Goal: Information Seeking & Learning: Learn about a topic

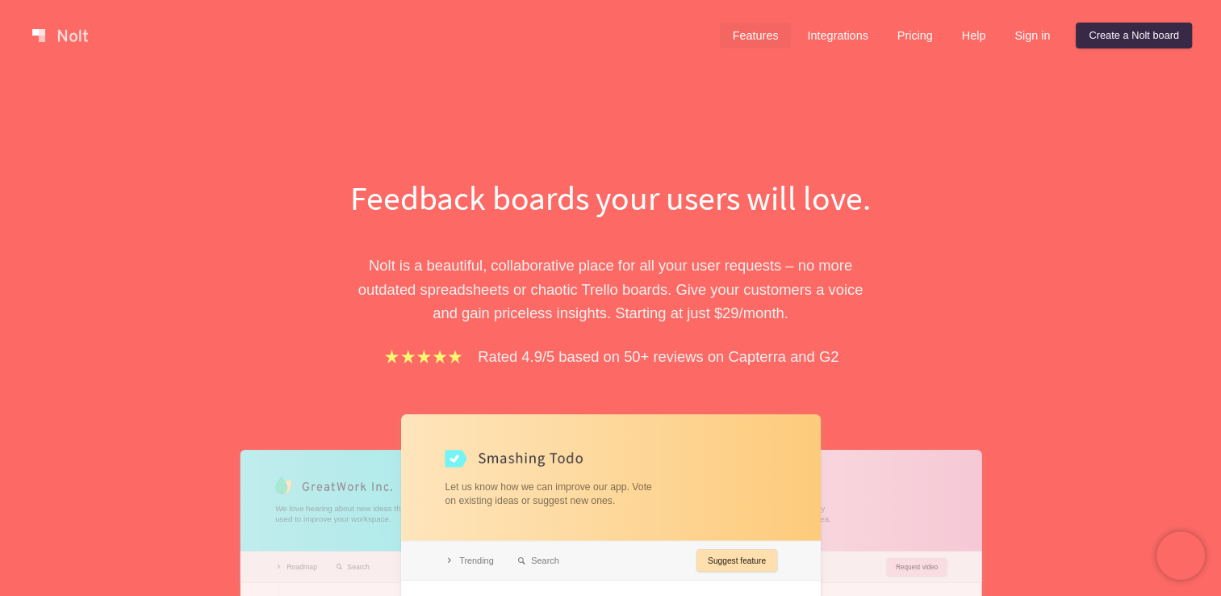
click at [756, 39] on link "Features" at bounding box center [756, 36] width 72 height 26
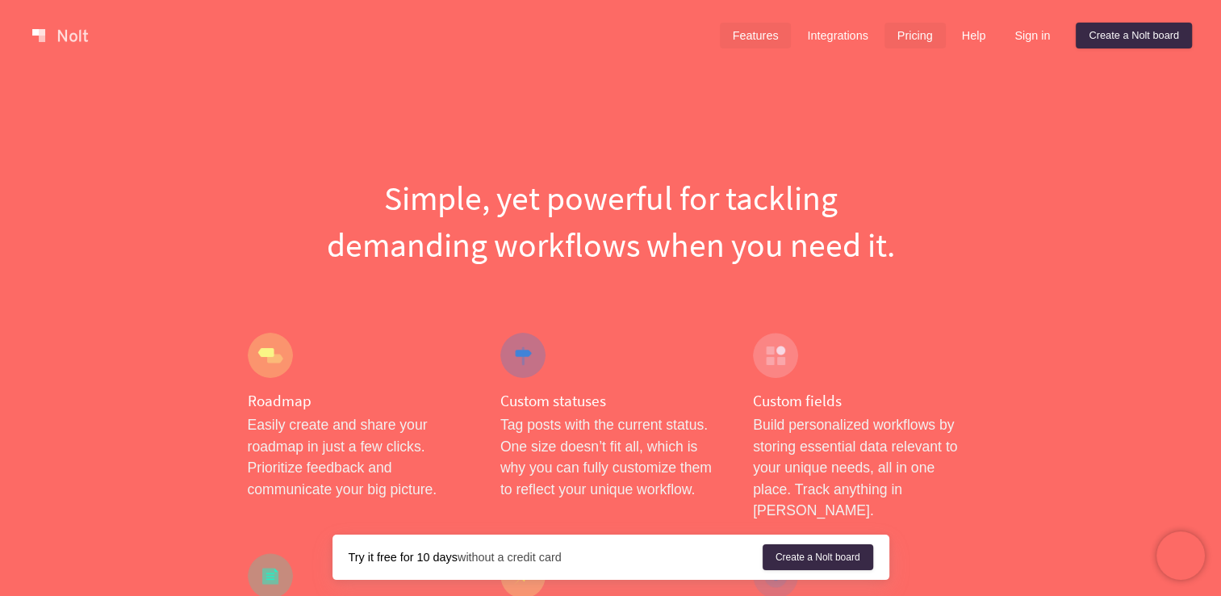
click at [891, 37] on link "Pricing" at bounding box center [915, 36] width 61 height 26
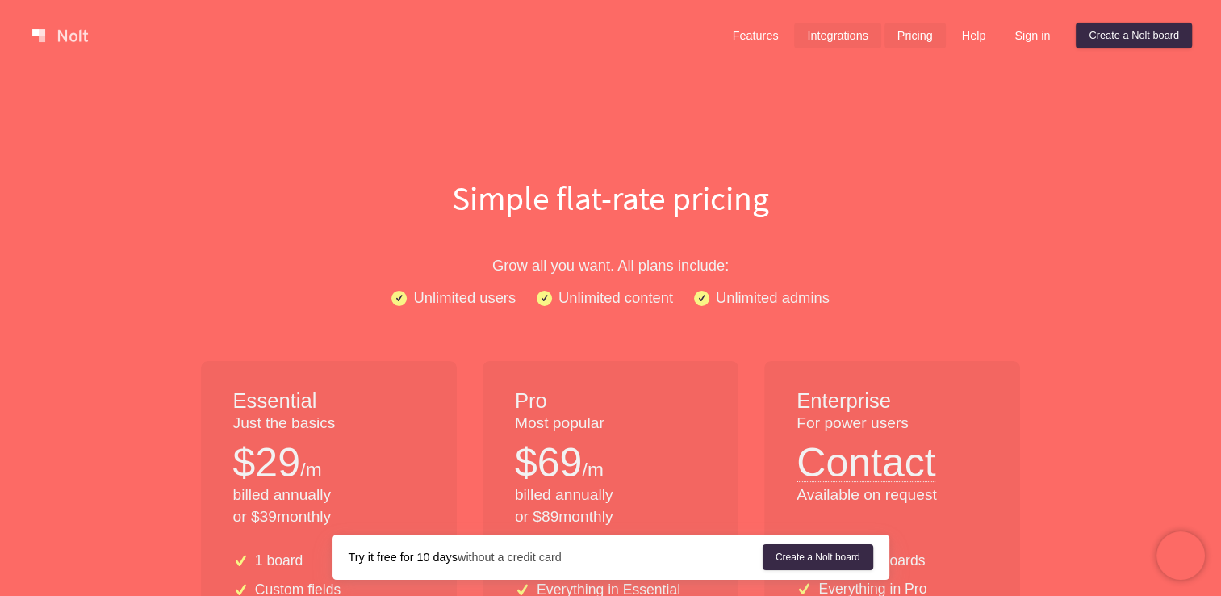
click at [872, 40] on link "Integrations" at bounding box center [837, 36] width 86 height 26
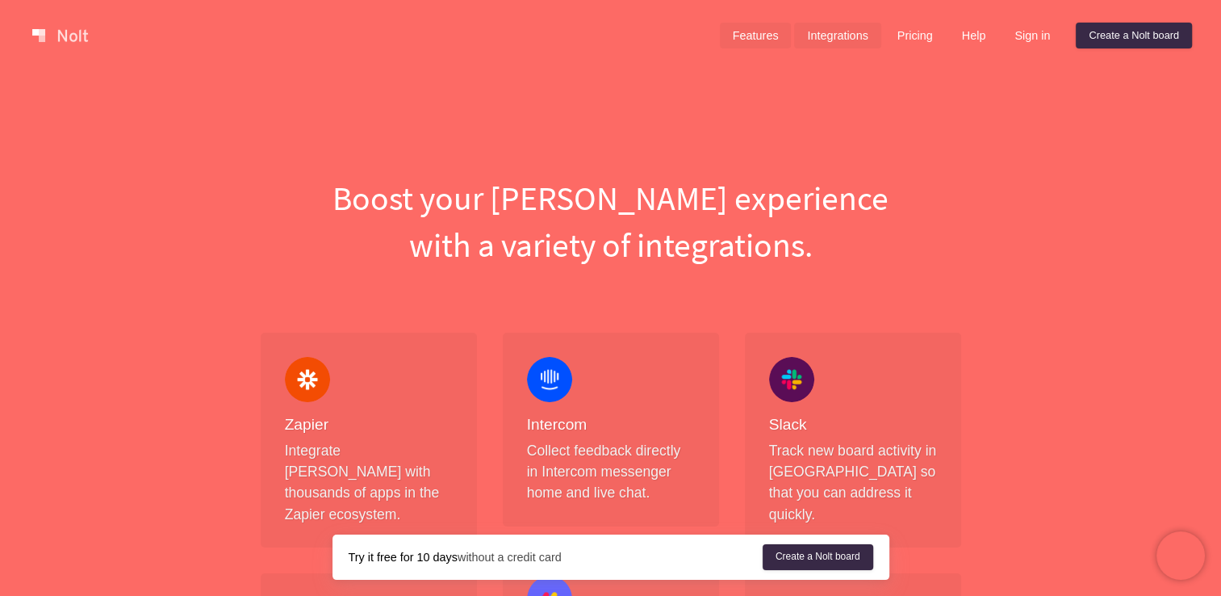
click at [769, 36] on link "Features" at bounding box center [756, 36] width 72 height 26
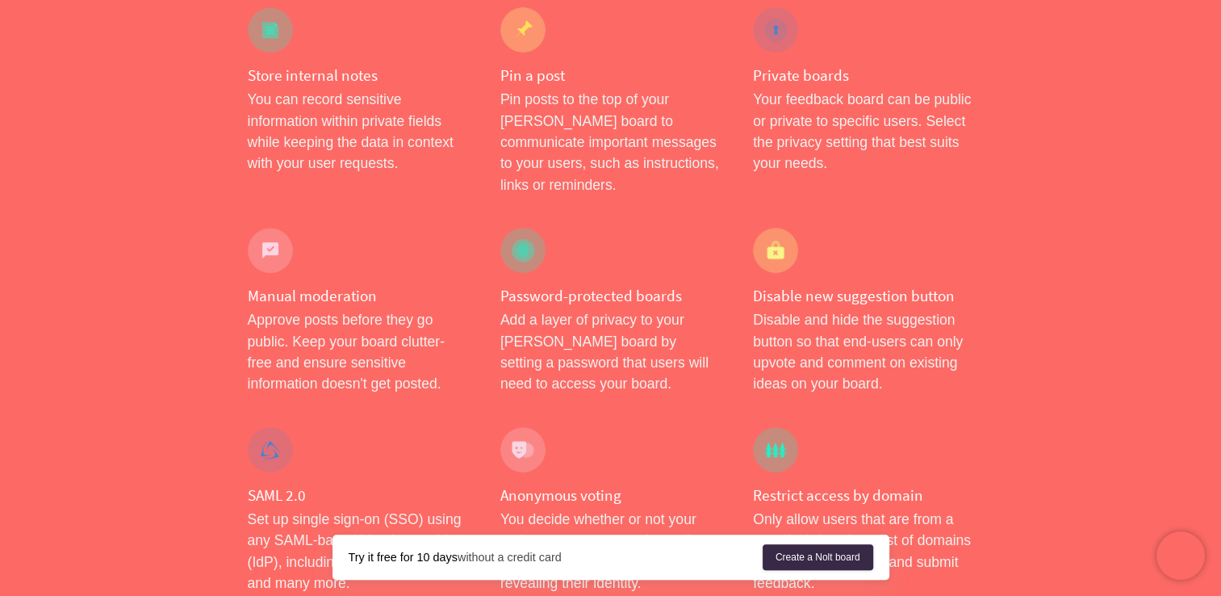
scroll to position [565, 0]
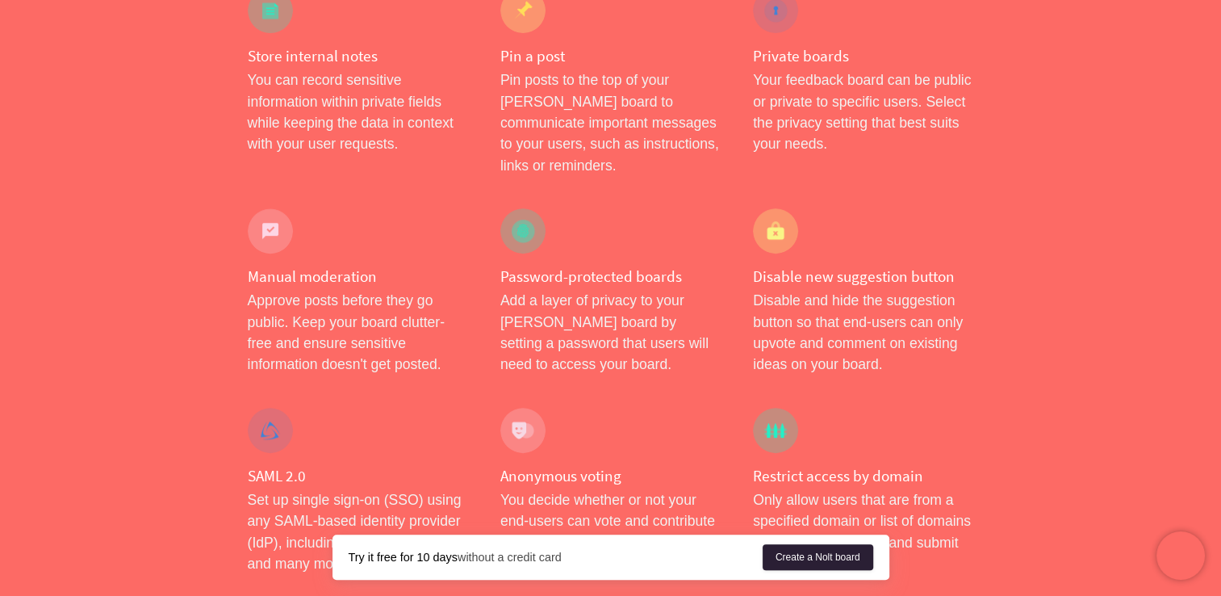
click at [855, 559] on link "Create a Nolt board" at bounding box center [818, 557] width 111 height 26
